Goal: Find contact information: Find contact information

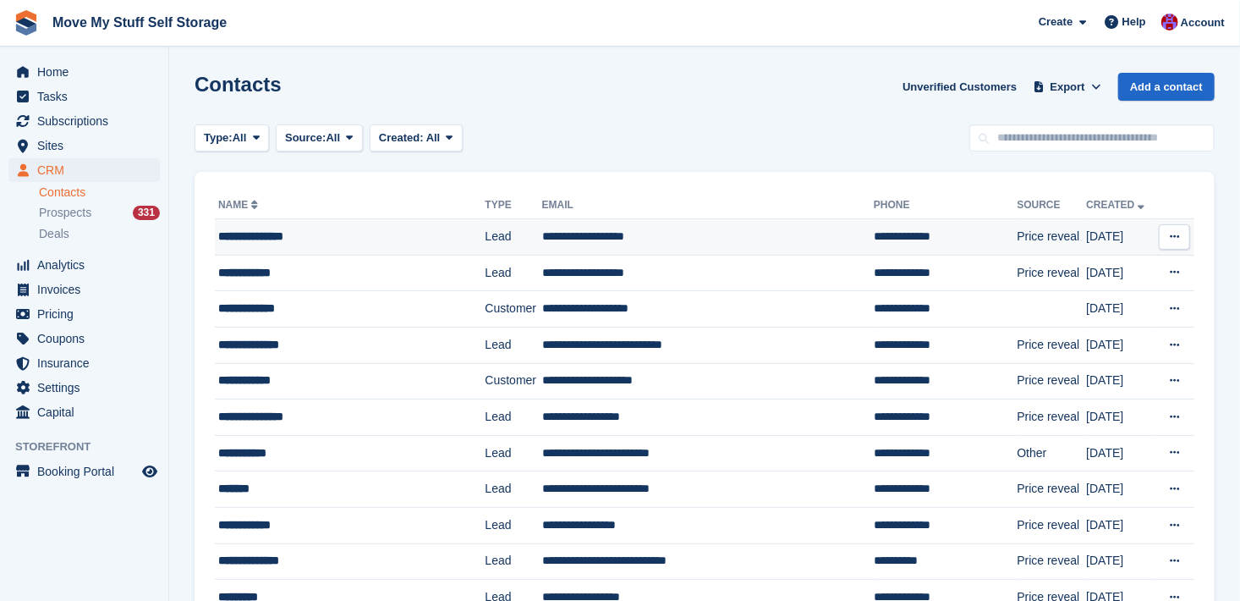
click at [267, 237] on div "**********" at bounding box center [338, 237] width 240 height 18
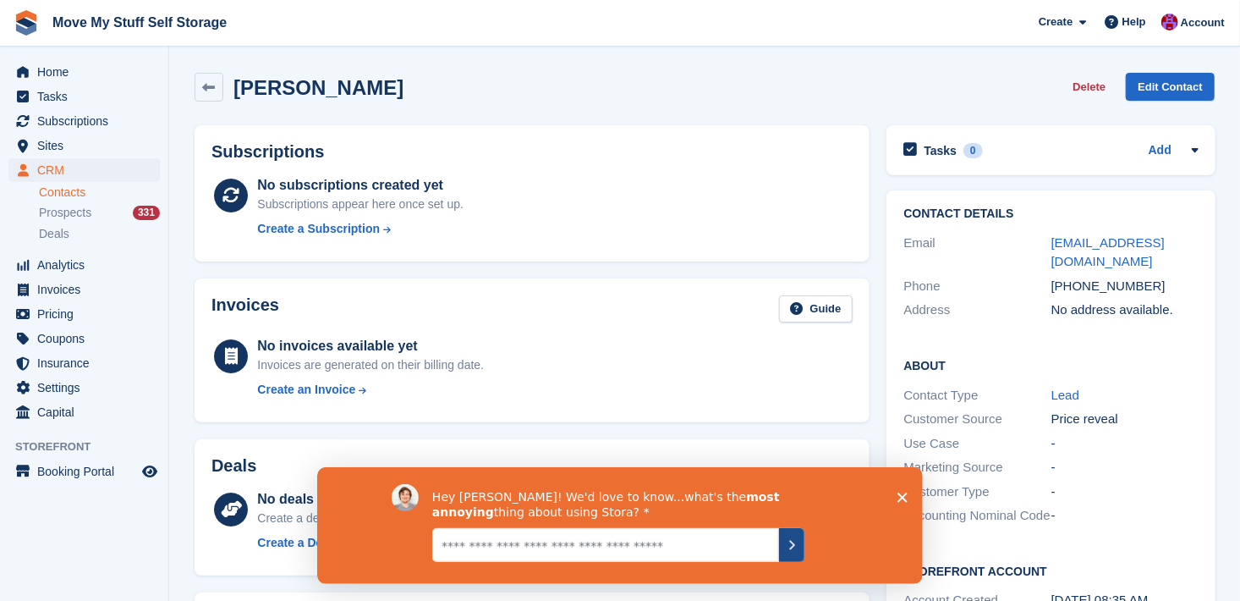
click at [792, 549] on icon "Submit your response" at bounding box center [791, 544] width 14 height 14
click at [907, 494] on div "Hey [PERSON_NAME]! We'd love to know...what's the most annoying thing about usi…" at bounding box center [619, 524] width 606 height 117
click at [900, 496] on polygon "Close survey" at bounding box center [902, 497] width 10 height 10
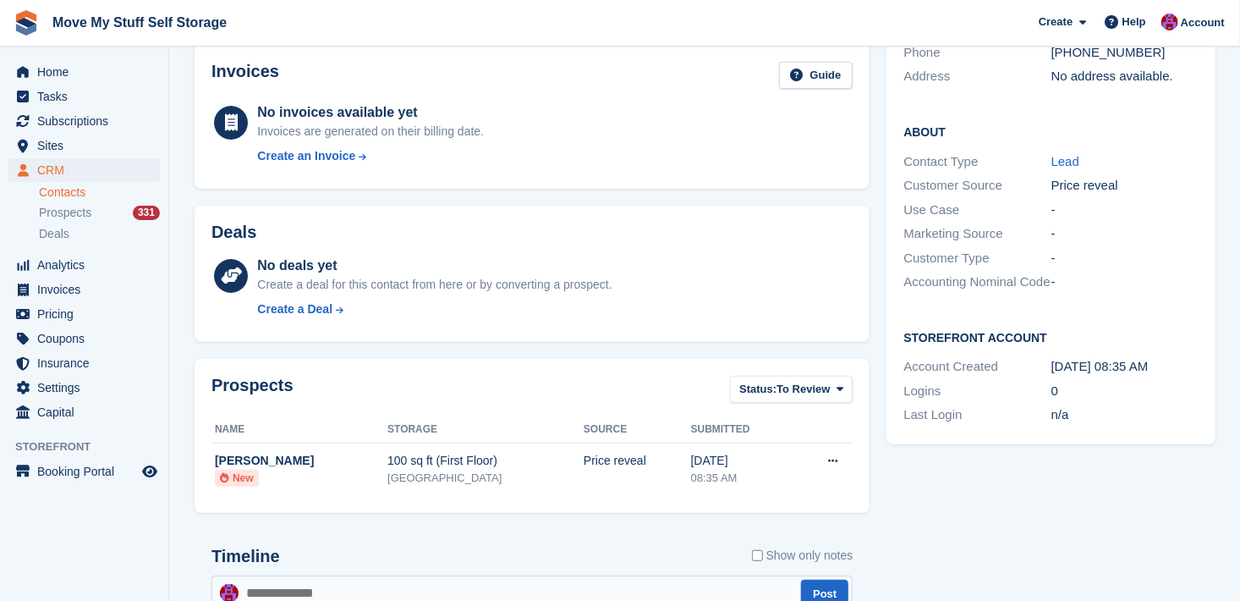
scroll to position [0, 0]
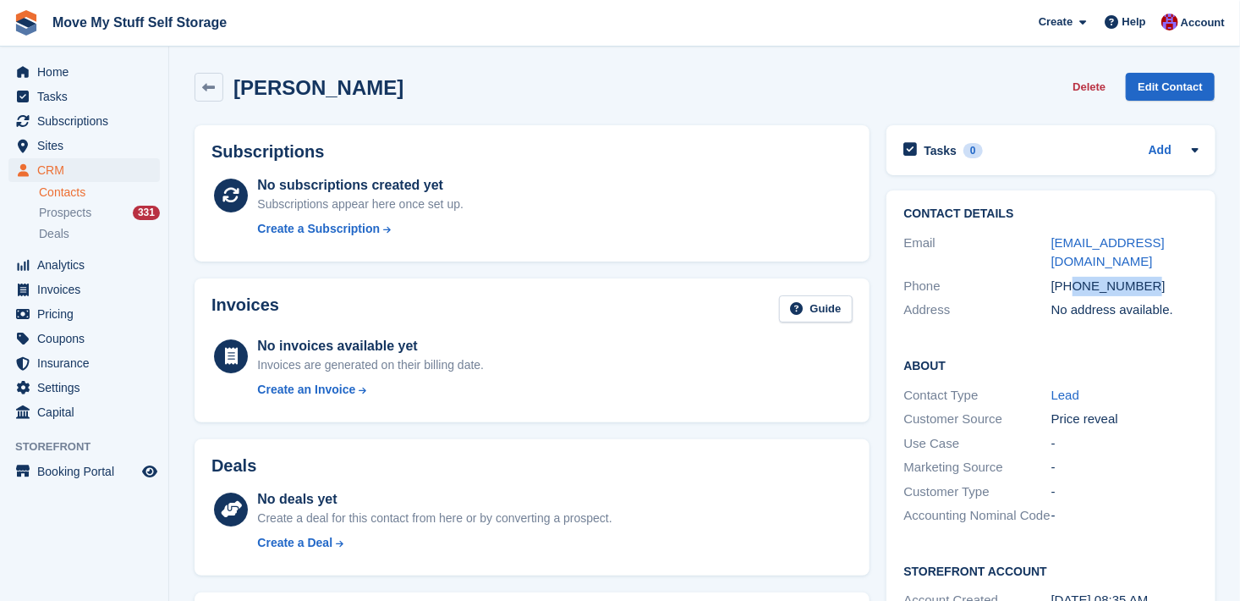
drag, startPoint x: 1144, startPoint y: 269, endPoint x: 1074, endPoint y: 273, distance: 69.5
click at [1074, 277] on div "[PHONE_NUMBER]" at bounding box center [1125, 286] width 147 height 19
copy div "7964959683"
